Goal: Transaction & Acquisition: Purchase product/service

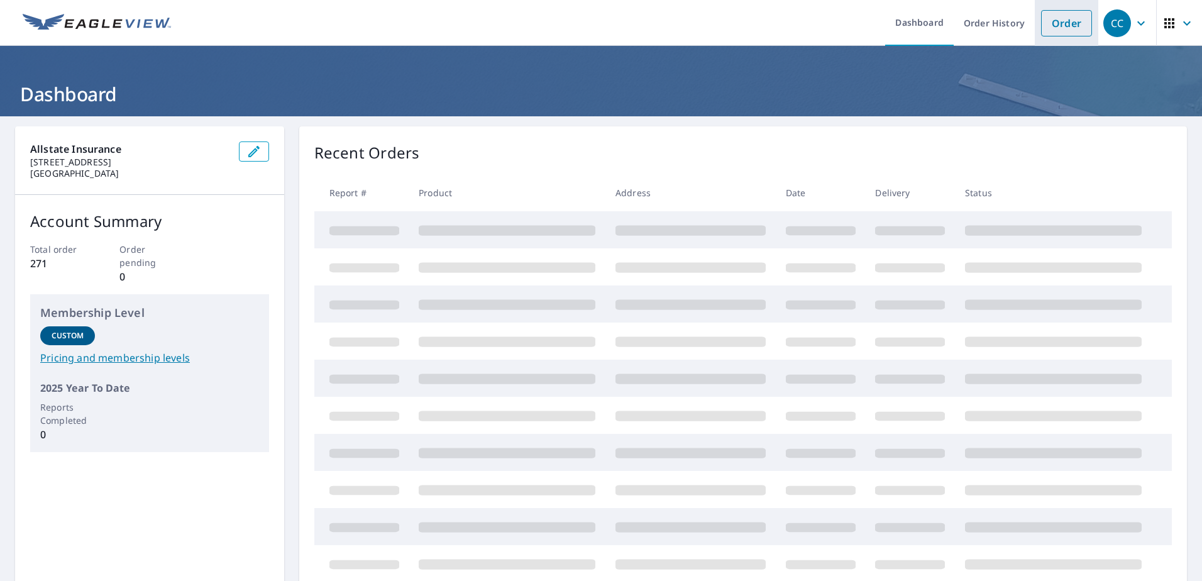
click at [1044, 30] on link "Order" at bounding box center [1066, 23] width 51 height 26
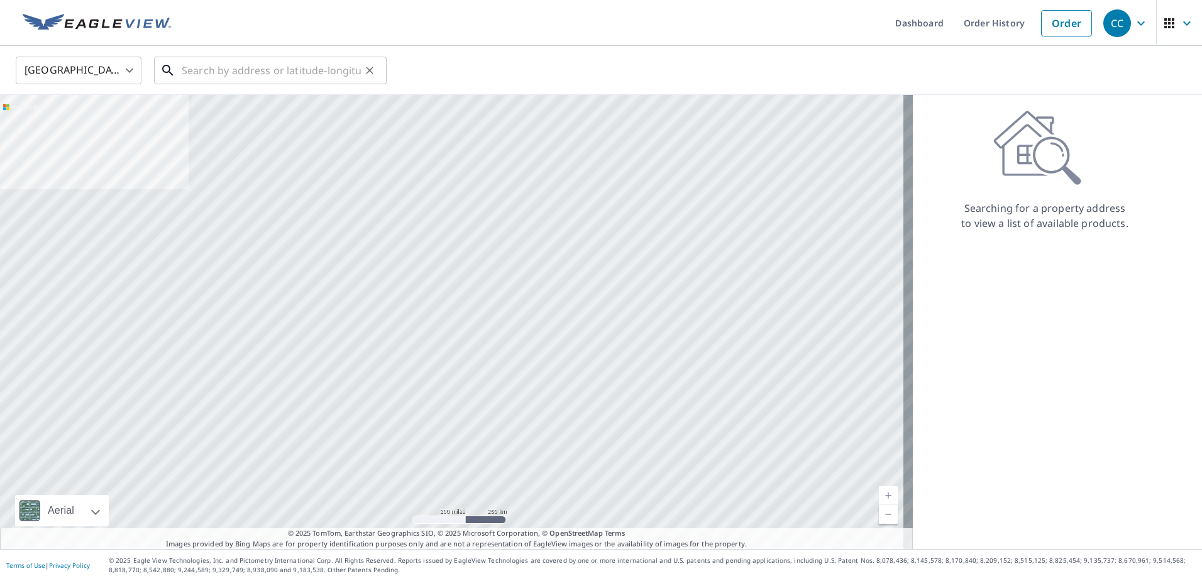
click at [270, 79] on input "text" at bounding box center [271, 70] width 179 height 35
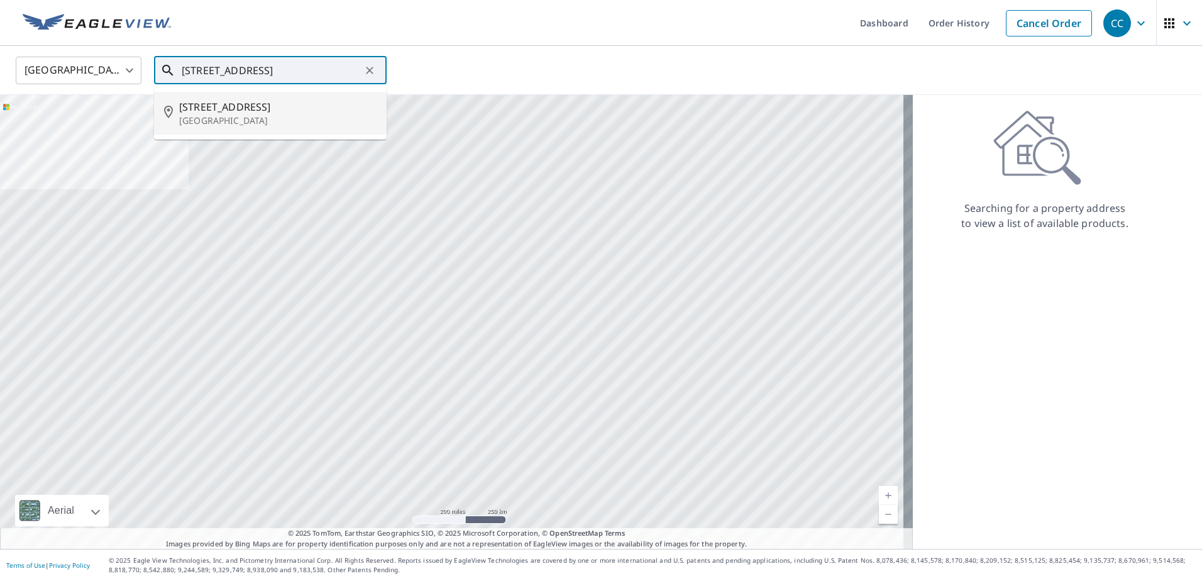
click at [251, 106] on span "[STREET_ADDRESS]" at bounding box center [277, 106] width 197 height 15
type input "[STREET_ADDRESS]"
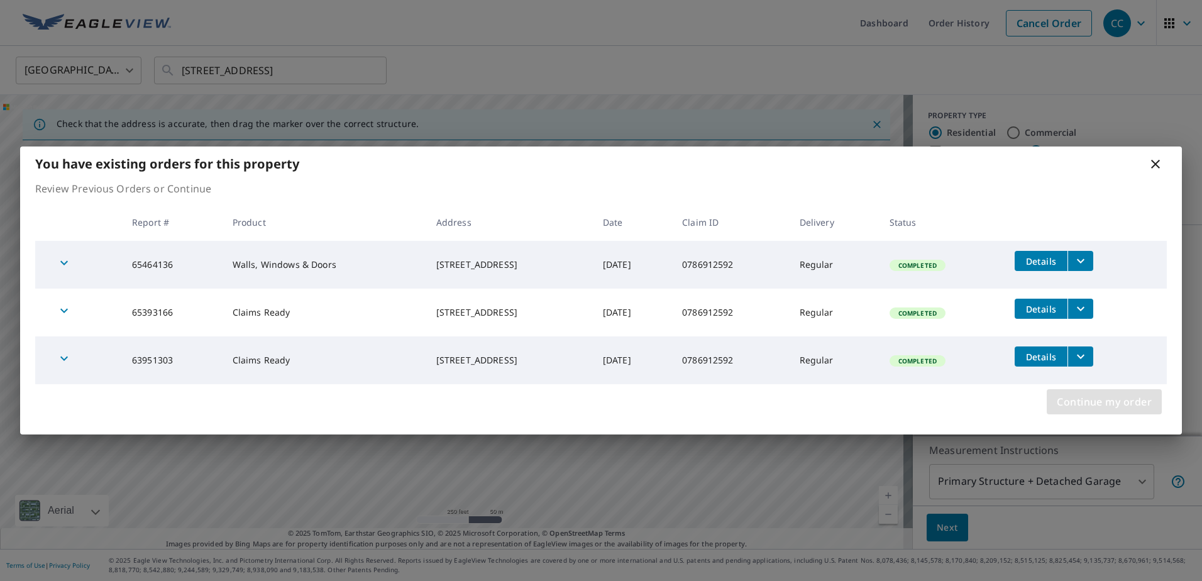
click at [1110, 408] on span "Continue my order" at bounding box center [1104, 402] width 95 height 18
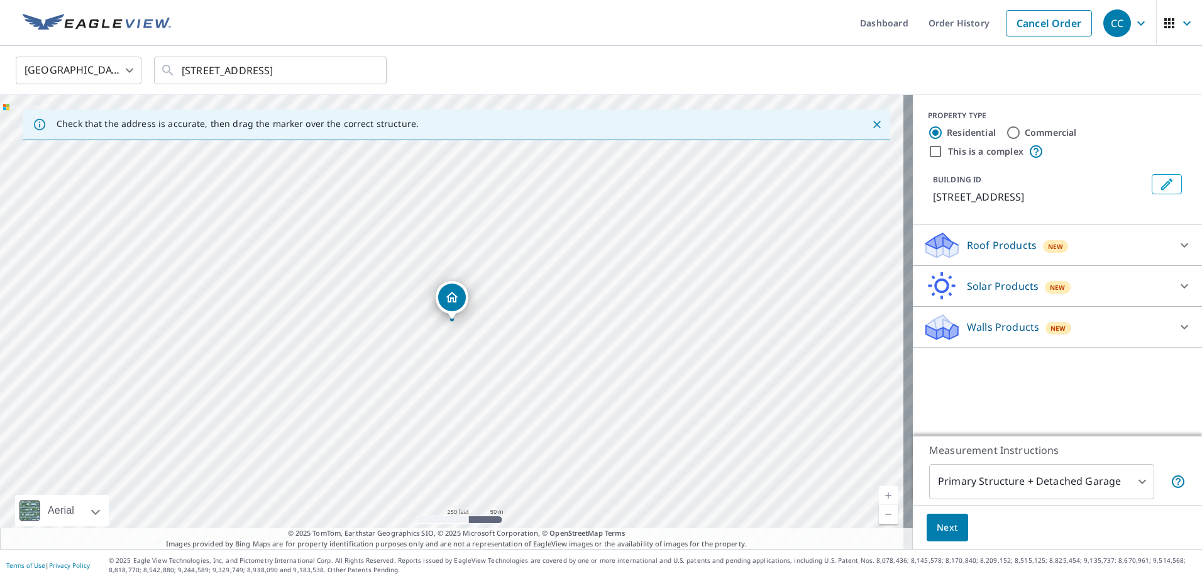
click at [981, 334] on p "Walls Products" at bounding box center [1003, 326] width 72 height 15
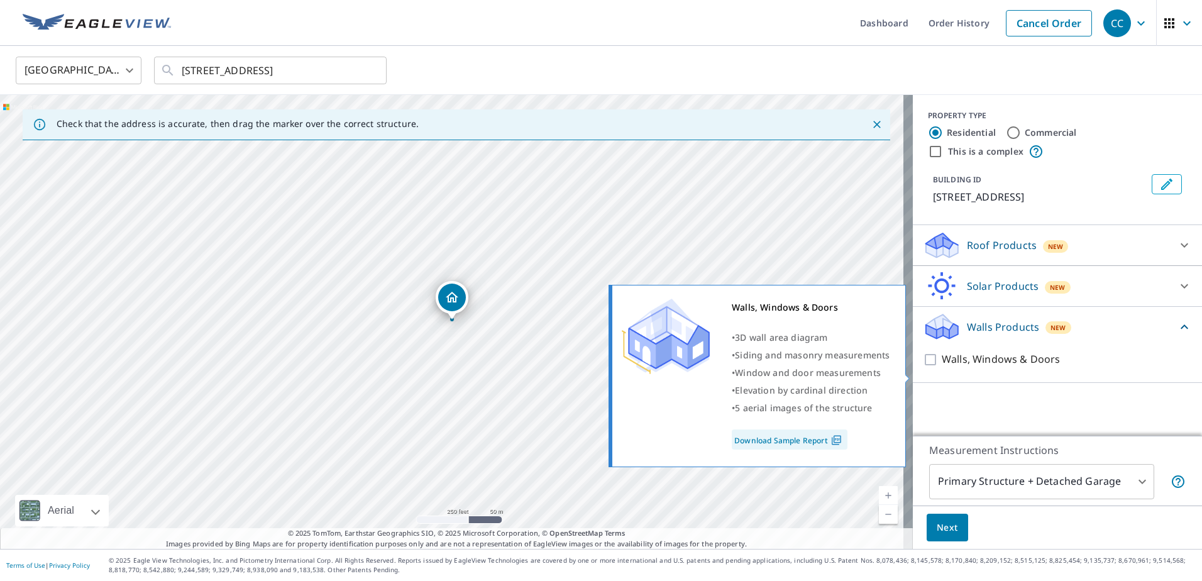
click at [926, 367] on input "Walls, Windows & Doors" at bounding box center [932, 359] width 19 height 15
checkbox input "true"
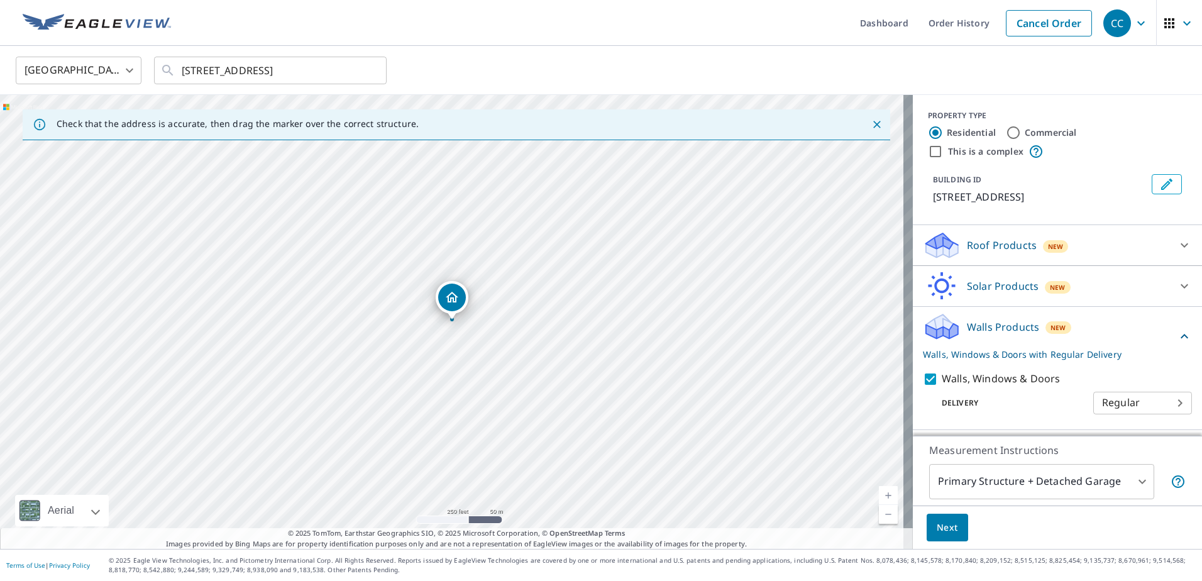
scroll to position [9, 0]
click at [937, 531] on span "Next" at bounding box center [947, 528] width 21 height 16
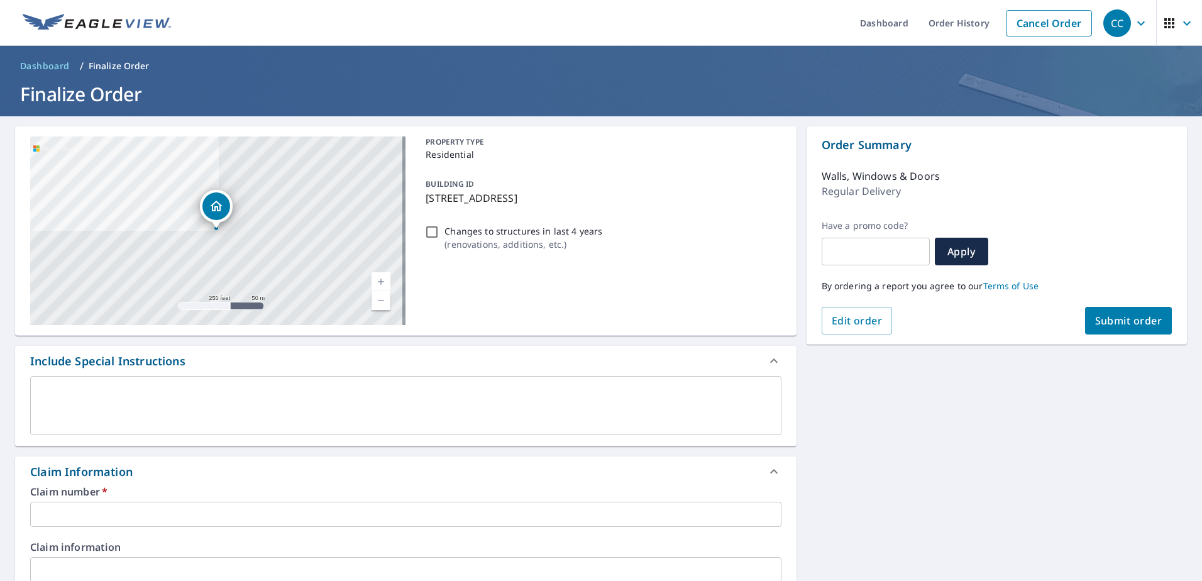
scroll to position [126, 0]
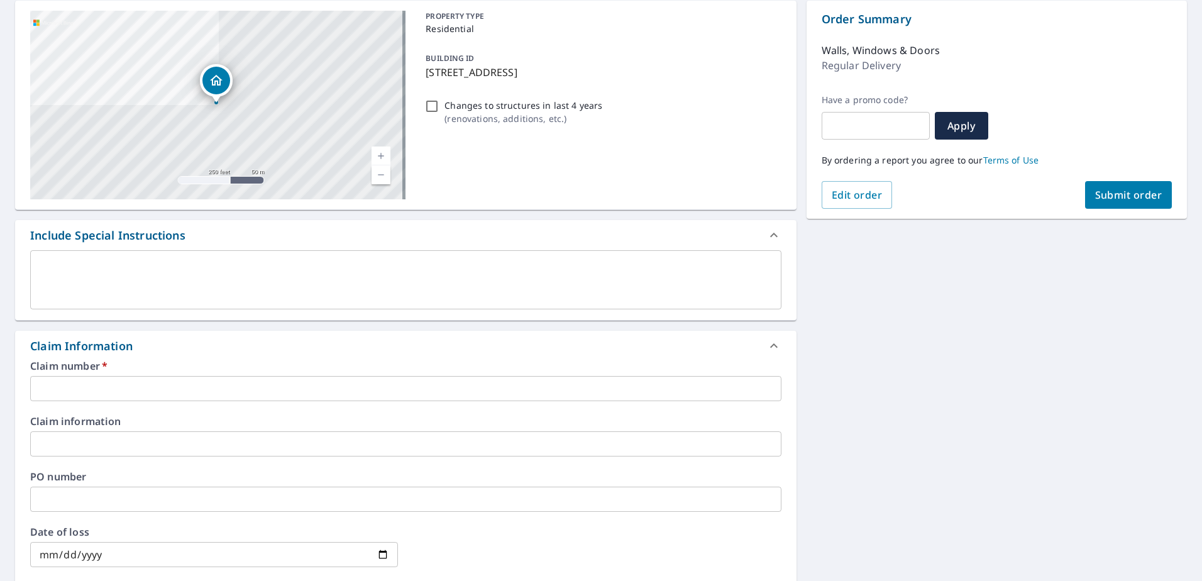
click at [89, 391] on input "text" at bounding box center [405, 388] width 751 height 25
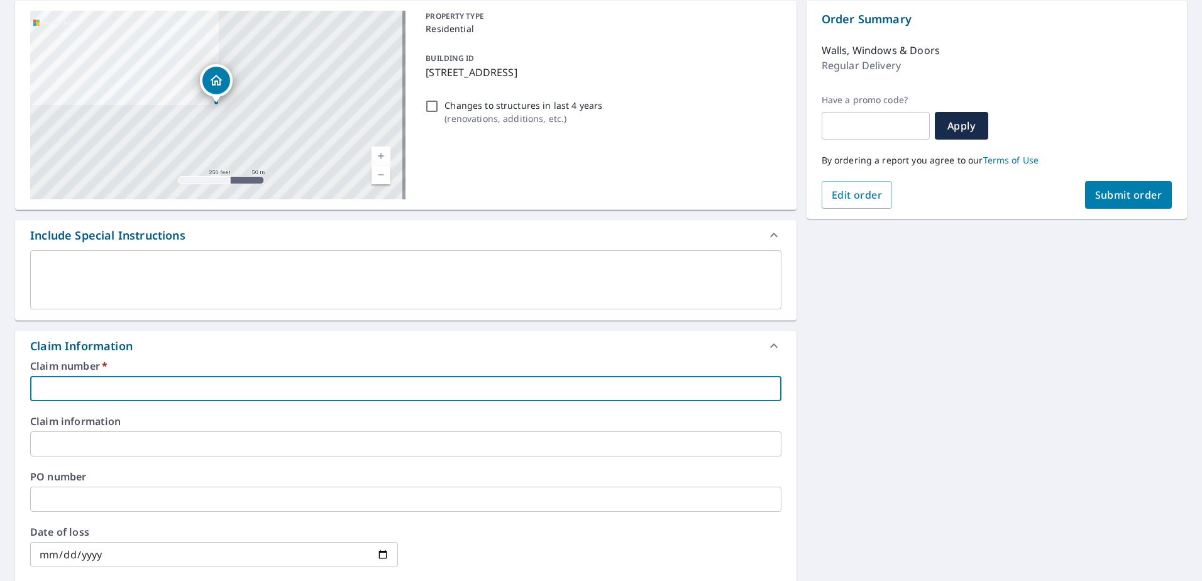
paste input "0786912592"
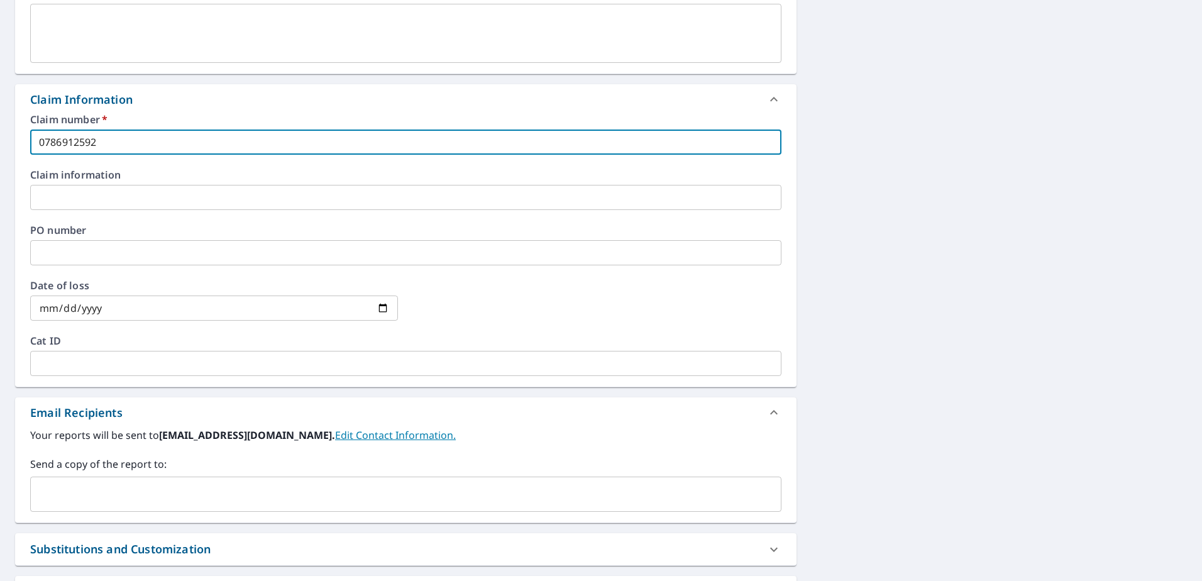
scroll to position [377, 0]
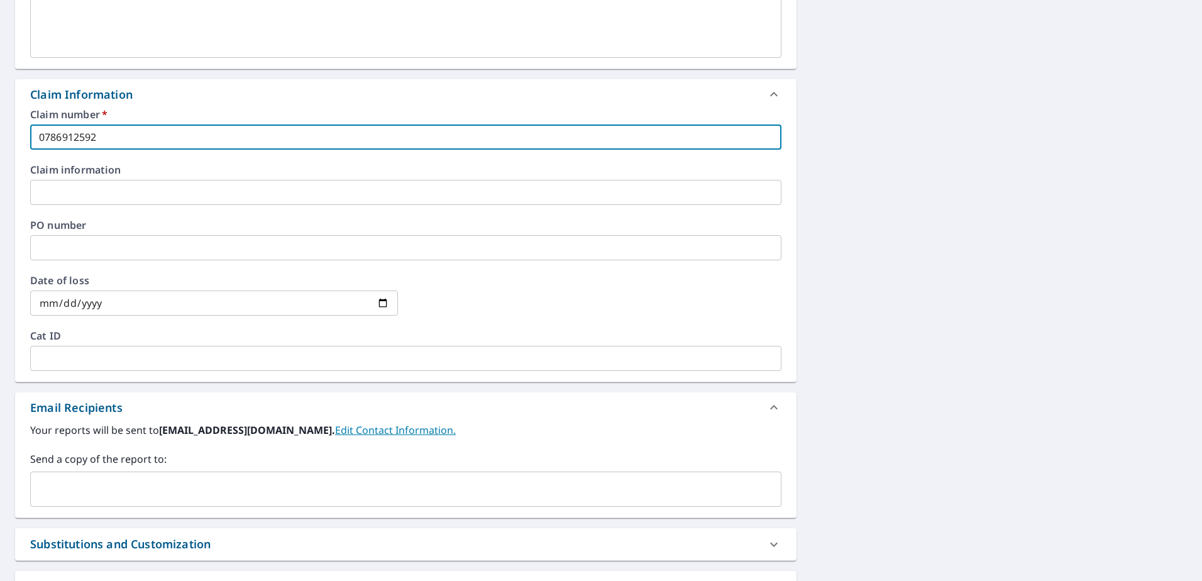
type input "0786912592"
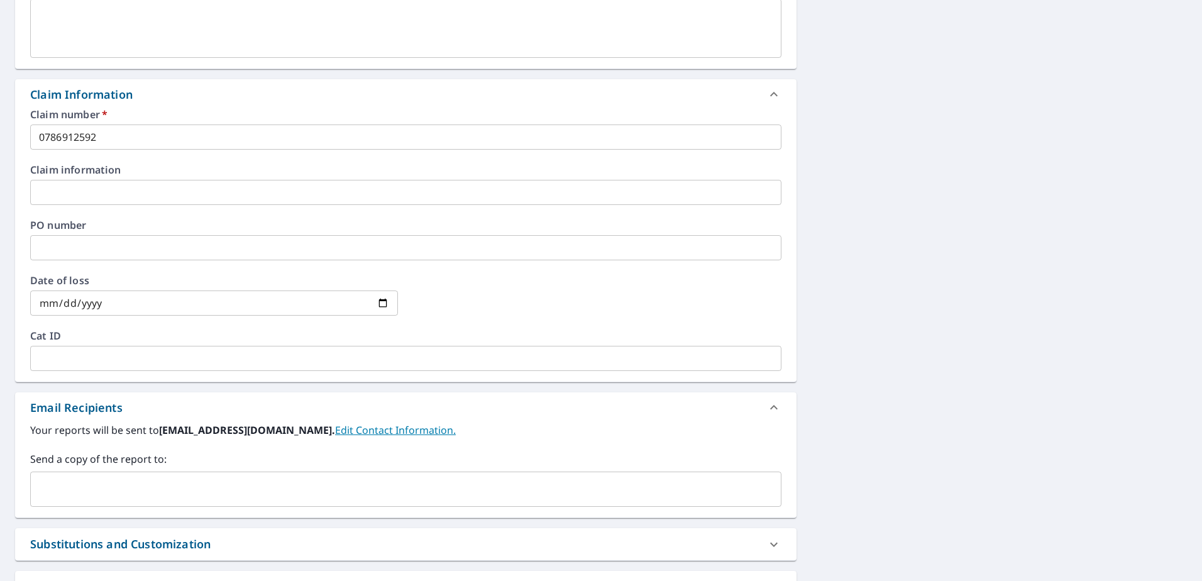
click at [118, 492] on input "text" at bounding box center [396, 489] width 721 height 24
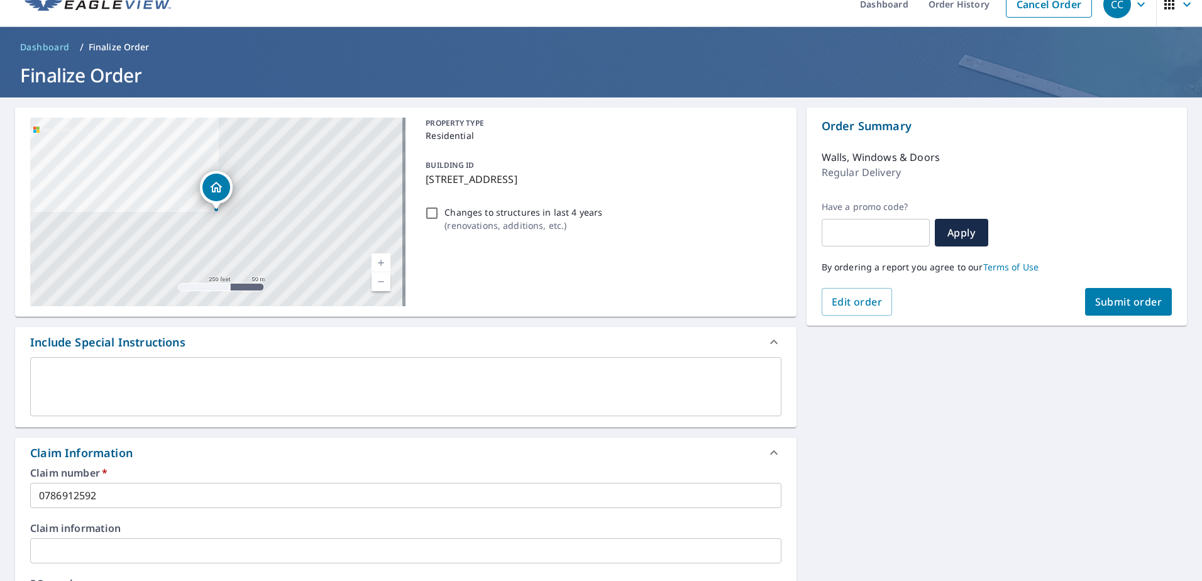
scroll to position [0, 0]
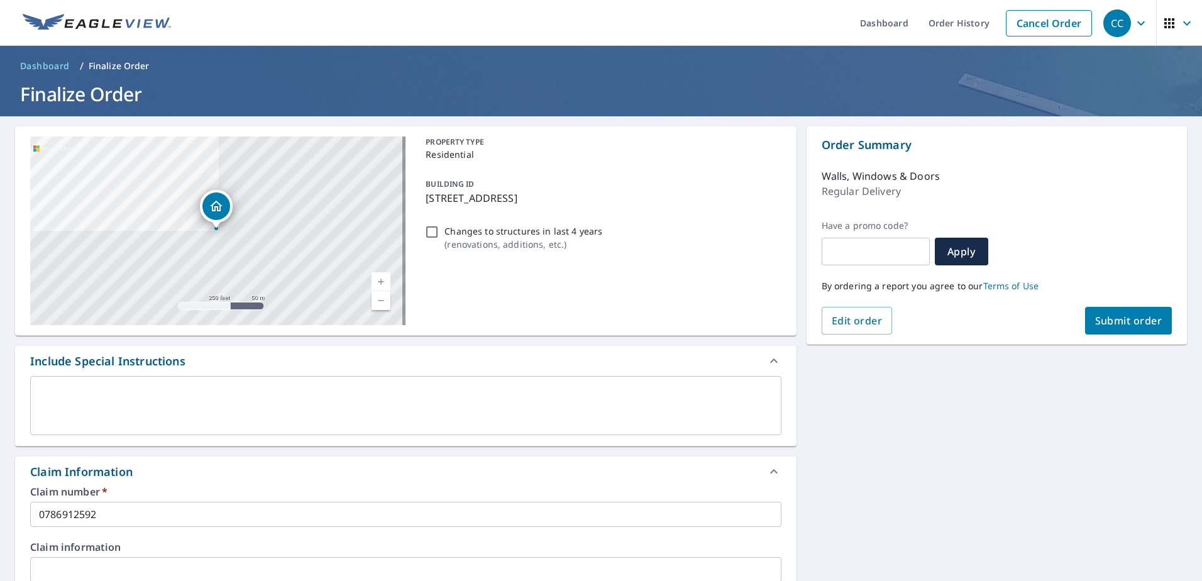
type input "[EMAIL_ADDRESS][DOMAIN_NAME]"
click at [1122, 323] on span "Submit order" at bounding box center [1128, 321] width 67 height 14
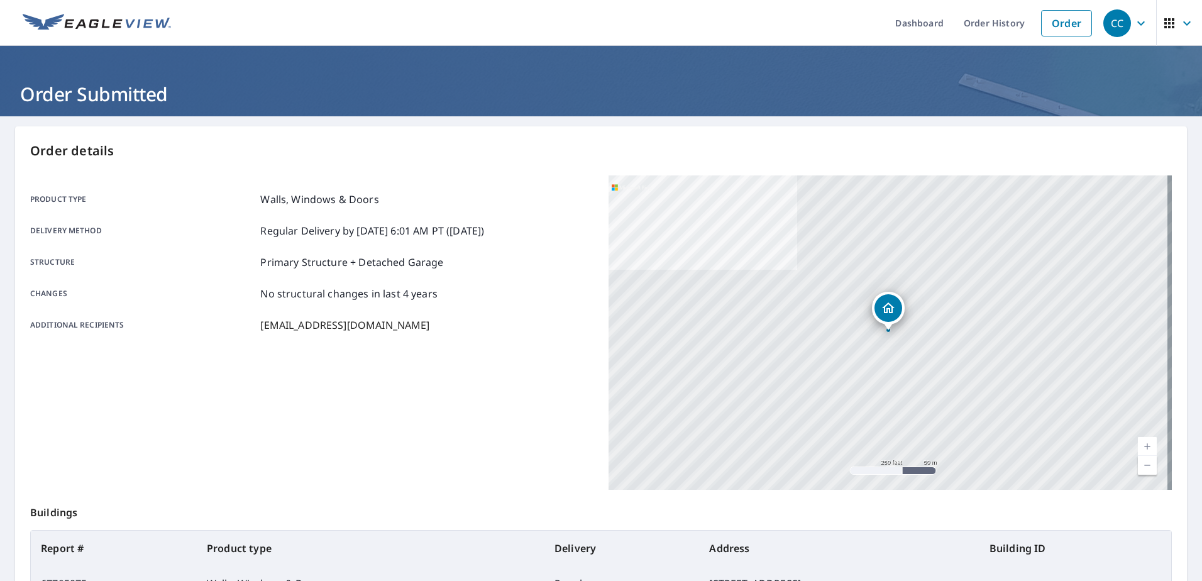
click at [1134, 24] on icon "button" at bounding box center [1140, 23] width 15 height 15
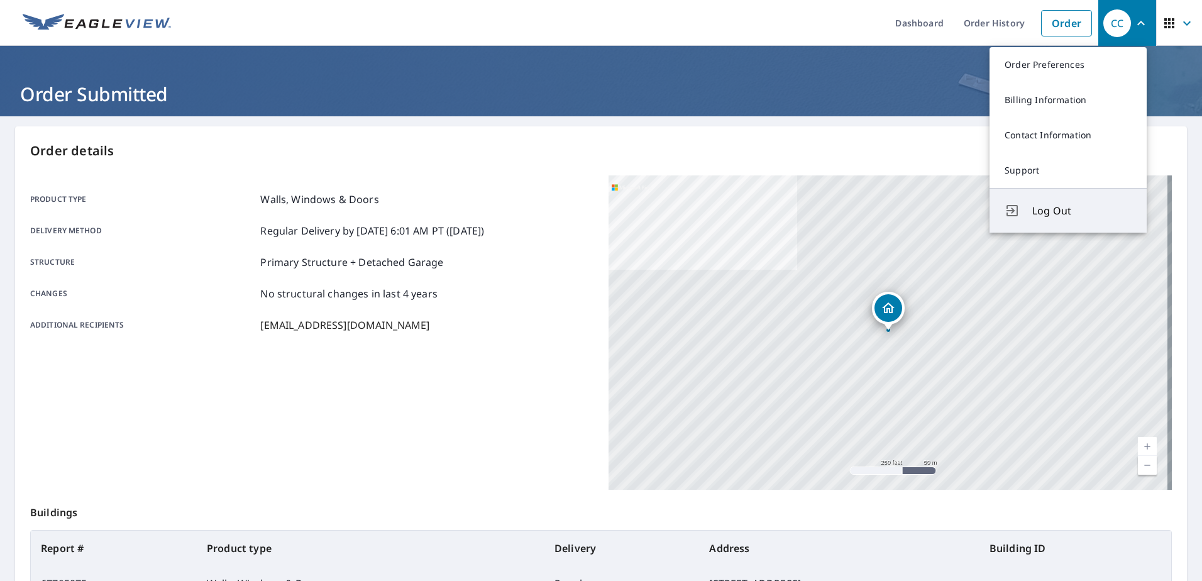
click at [1052, 212] on span "Log Out" at bounding box center [1081, 210] width 99 height 15
